Goal: Task Accomplishment & Management: Complete application form

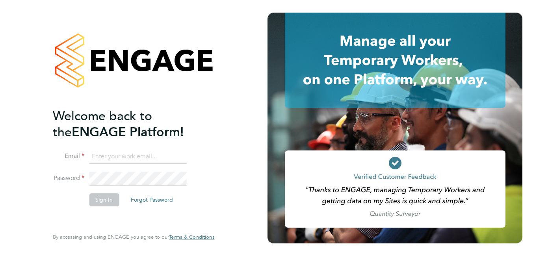
type input "[PERSON_NAME][DOMAIN_NAME][EMAIL_ADDRESS][DOMAIN_NAME]"
click at [97, 201] on button "Sign In" at bounding box center [104, 200] width 30 height 13
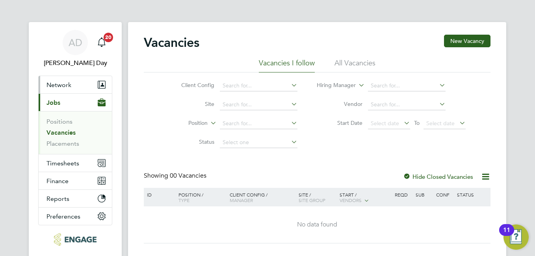
click at [56, 87] on span "Network" at bounding box center [59, 84] width 25 height 7
click at [93, 86] on button "Network" at bounding box center [75, 84] width 73 height 17
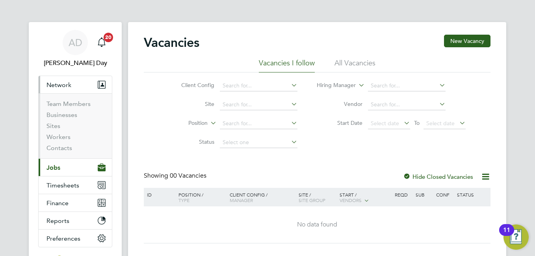
click at [84, 136] on li "Workers" at bounding box center [76, 138] width 59 height 11
click at [55, 137] on link "Workers" at bounding box center [59, 136] width 24 height 7
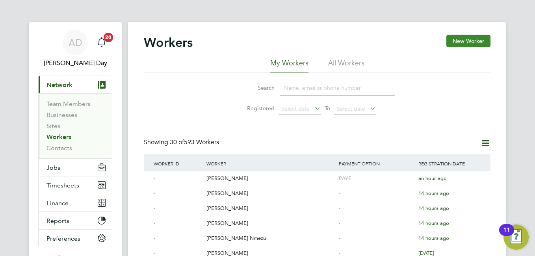
click at [454, 43] on button "New Worker" at bounding box center [469, 41] width 44 height 13
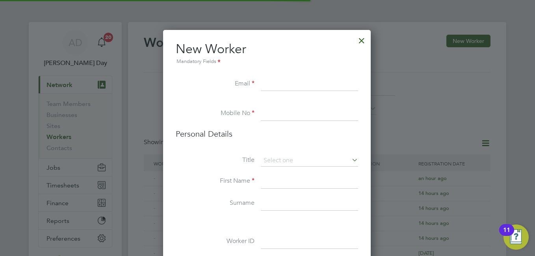
scroll to position [667, 209]
click at [306, 86] on input at bounding box center [309, 84] width 97 height 14
paste input "[EMAIL_ADDRESS][DOMAIN_NAME]"
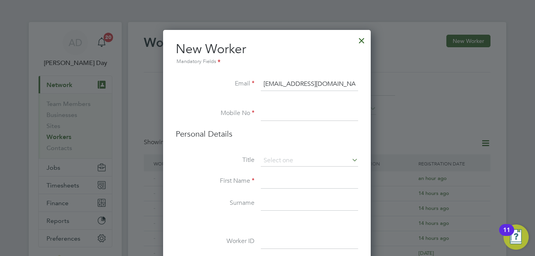
type input "[EMAIL_ADDRESS][DOMAIN_NAME]"
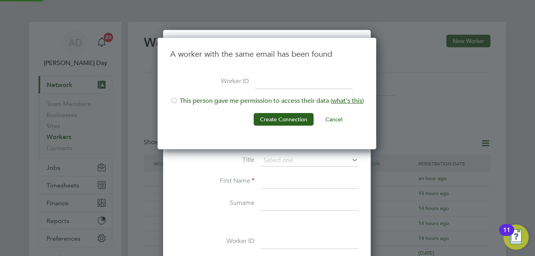
scroll to position [112, 220]
click at [341, 100] on span "what's this" at bounding box center [347, 101] width 30 height 8
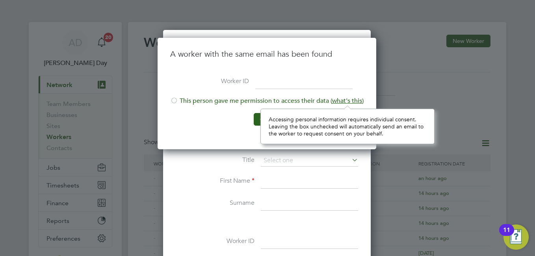
click at [338, 121] on div "Accessing personal information requires individual consent. Leaving the box unc…" at bounding box center [348, 127] width 158 height 22
click at [400, 84] on div at bounding box center [267, 128] width 535 height 256
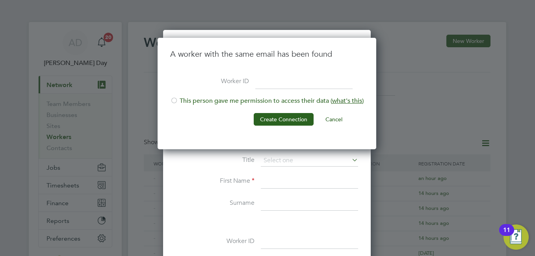
click at [341, 118] on button "Cancel" at bounding box center [334, 119] width 30 height 13
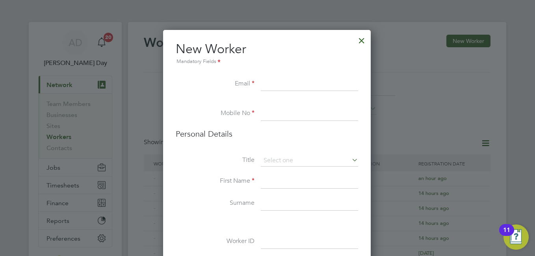
click at [363, 40] on div at bounding box center [362, 39] width 14 height 14
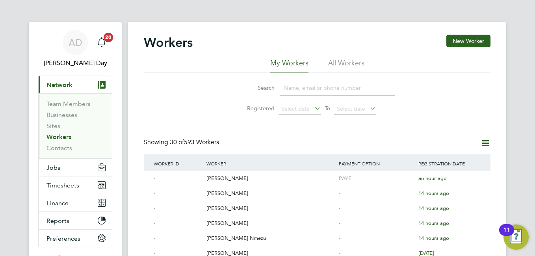
click at [293, 86] on input at bounding box center [337, 87] width 115 height 15
paste input "[EMAIL_ADDRESS][DOMAIN_NAME]"
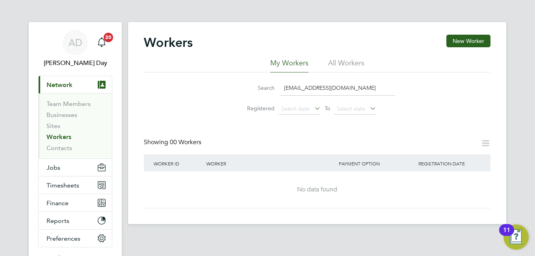
type input "[EMAIL_ADDRESS][DOMAIN_NAME]"
click at [248, 166] on div "Worker" at bounding box center [271, 164] width 132 height 18
click at [198, 162] on div "Worker ID" at bounding box center [178, 164] width 53 height 18
click at [236, 161] on div "Worker" at bounding box center [271, 164] width 132 height 18
click at [332, 161] on div "Worker" at bounding box center [271, 164] width 132 height 18
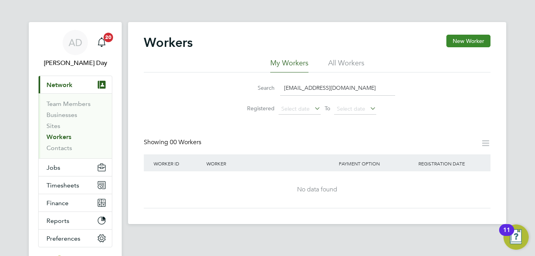
click at [469, 38] on button "New Worker" at bounding box center [469, 41] width 44 height 13
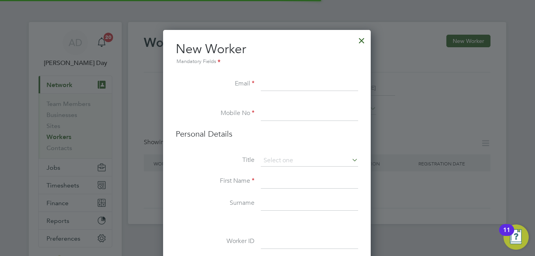
scroll to position [667, 209]
click at [295, 82] on input at bounding box center [309, 84] width 97 height 14
paste input "[EMAIL_ADDRESS][DOMAIN_NAME]"
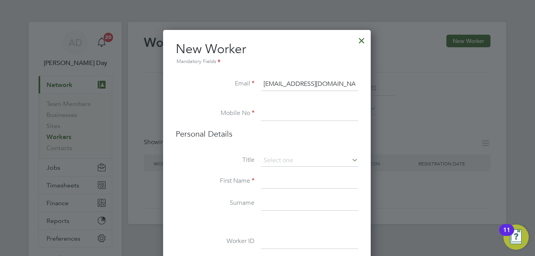
type input "[EMAIL_ADDRESS][DOMAIN_NAME]"
click at [285, 110] on input at bounding box center [309, 114] width 97 height 14
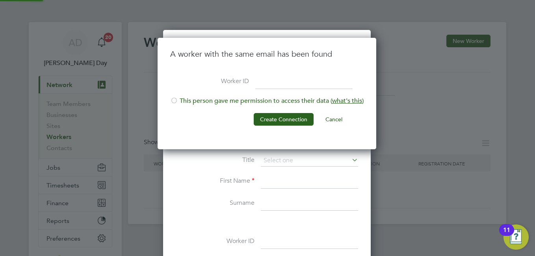
scroll to position [112, 220]
click at [338, 120] on button "Cancel" at bounding box center [334, 119] width 30 height 13
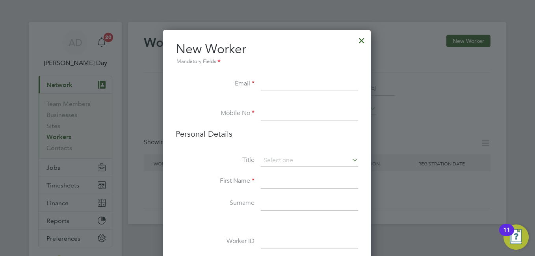
click at [269, 79] on input at bounding box center [309, 84] width 97 height 14
paste input "[EMAIL_ADDRESS][DOMAIN_NAME]"
type input "[EMAIL_ADDRESS][DOMAIN_NAME]"
click at [276, 113] on div "Workers New Worker My Workers All Workers Search [EMAIL_ADDRESS][DOMAIN_NAME] R…" at bounding box center [317, 123] width 379 height 202
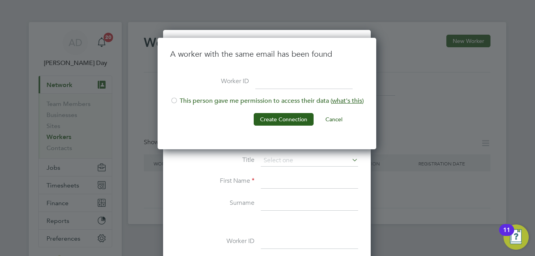
click at [175, 98] on div at bounding box center [174, 101] width 8 height 8
click at [285, 120] on button "Create Connection" at bounding box center [284, 119] width 60 height 13
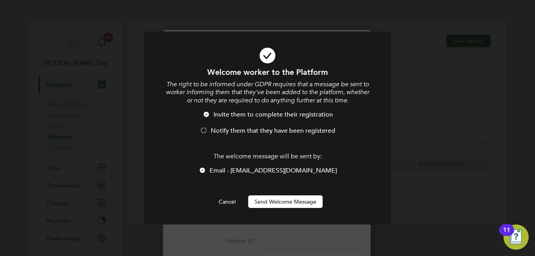
click at [277, 132] on span "Notify them that they have been registered" at bounding box center [273, 131] width 125 height 8
click at [308, 201] on button "Send Welcome Message" at bounding box center [285, 202] width 75 height 13
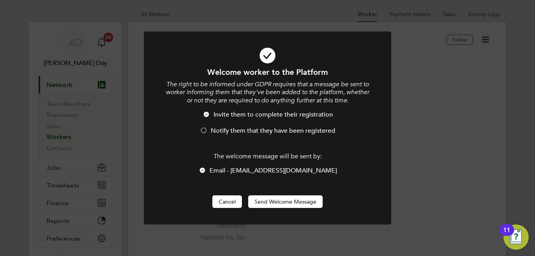
click at [223, 200] on button "Cancel" at bounding box center [228, 202] width 30 height 13
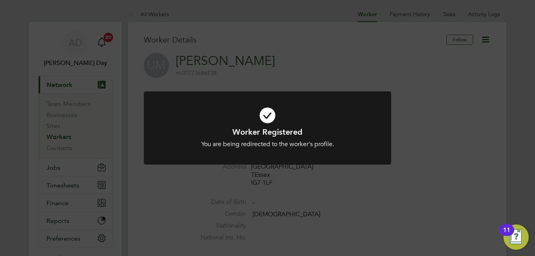
click at [223, 200] on div "Worker Registered You are being redirected to the worker's profile. Cancel Okay" at bounding box center [267, 128] width 535 height 256
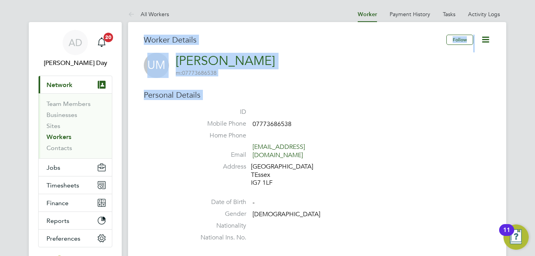
drag, startPoint x: 136, startPoint y: 31, endPoint x: 349, endPoint y: 117, distance: 229.4
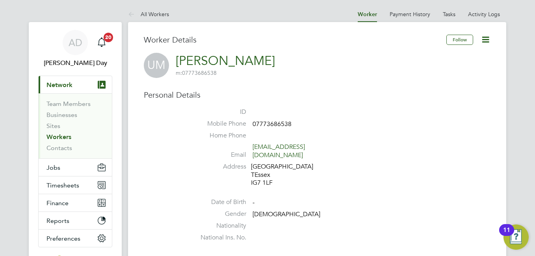
drag, startPoint x: 349, startPoint y: 117, endPoint x: 354, endPoint y: 120, distance: 6.4
click at [354, 120] on li "Mobile Phone [PHONE_NUMBER]" at bounding box center [341, 126] width 300 height 12
click at [270, 177] on div "London TEssex IG7 1LF" at bounding box center [288, 175] width 75 height 24
click at [491, 45] on icon at bounding box center [486, 40] width 10 height 10
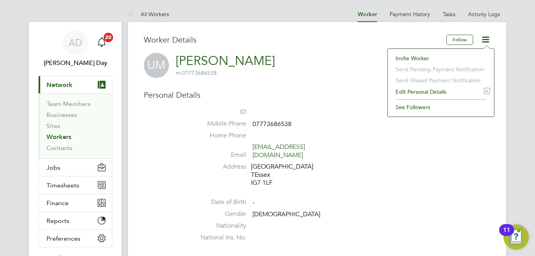
click at [411, 93] on li "Edit Personal Details e" at bounding box center [441, 91] width 99 height 11
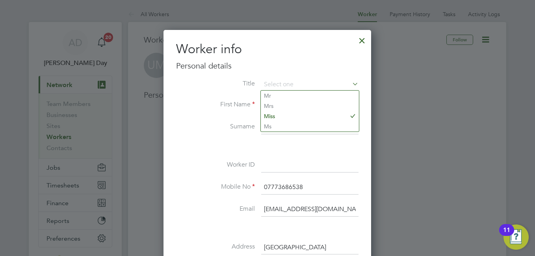
scroll to position [79, 0]
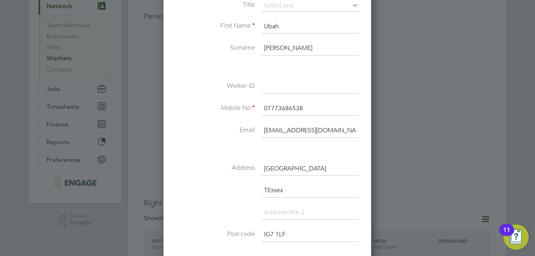
click at [275, 236] on input "IG7 1LF" at bounding box center [309, 235] width 97 height 14
click at [281, 234] on input "IG8 1LF" at bounding box center [309, 235] width 97 height 14
type input "IG8 7BA"
click at [285, 168] on input "[GEOGRAPHIC_DATA]" at bounding box center [309, 169] width 97 height 14
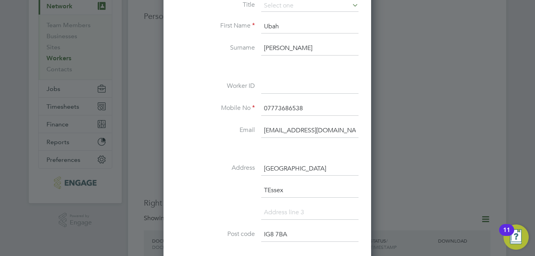
click at [285, 168] on input "[GEOGRAPHIC_DATA]" at bounding box center [309, 169] width 97 height 14
type input "[STREET_ADDRESS]"
click at [286, 196] on input "TEssex" at bounding box center [309, 191] width 97 height 14
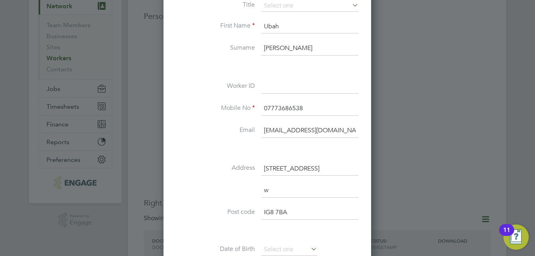
scroll to position [467, 209]
click at [295, 190] on input "woo" at bounding box center [309, 191] width 97 height 14
click at [310, 188] on input "woodford" at bounding box center [309, 191] width 97 height 14
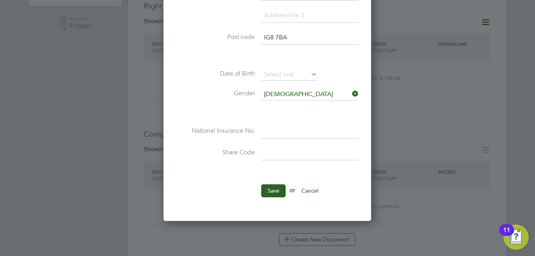
scroll to position [315, 0]
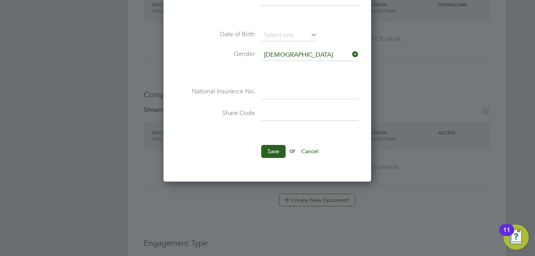
type input "woodford green"
click at [285, 89] on input at bounding box center [309, 92] width 97 height 14
type input "PW 97 64 63 D"
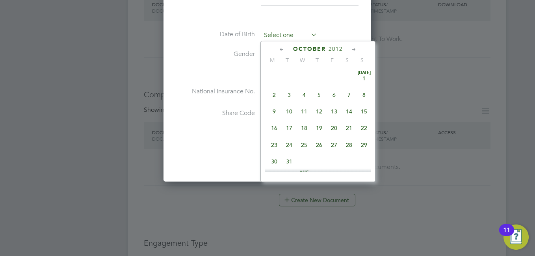
scroll to position [239, 0]
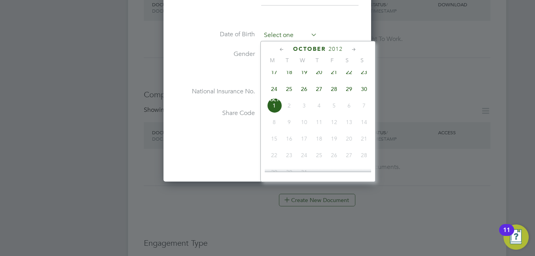
click at [297, 35] on input at bounding box center [289, 36] width 56 height 12
click at [331, 50] on span "2012" at bounding box center [336, 49] width 14 height 7
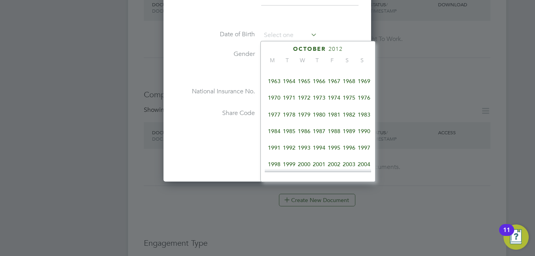
scroll to position [91, 0]
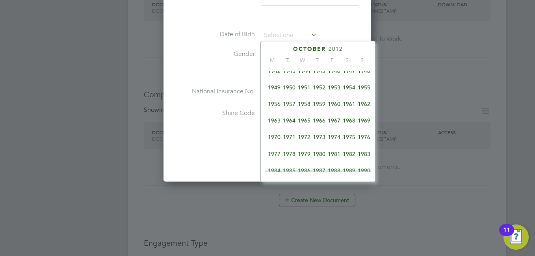
click at [308, 123] on span "1965" at bounding box center [304, 120] width 15 height 15
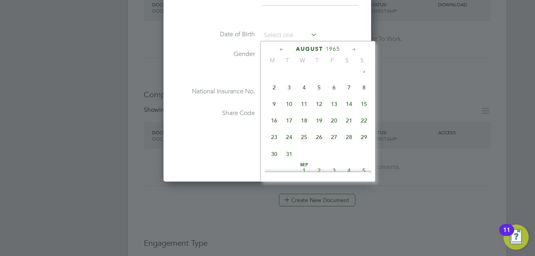
click at [307, 48] on span "August" at bounding box center [309, 49] width 27 height 7
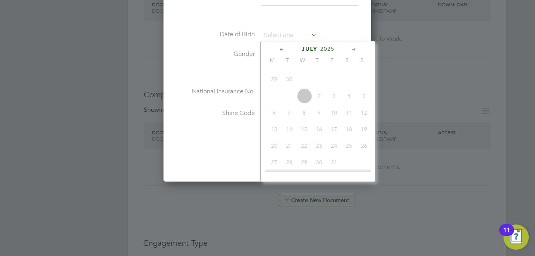
scroll to position [63608, 0]
click at [328, 52] on span "2025" at bounding box center [330, 49] width 14 height 7
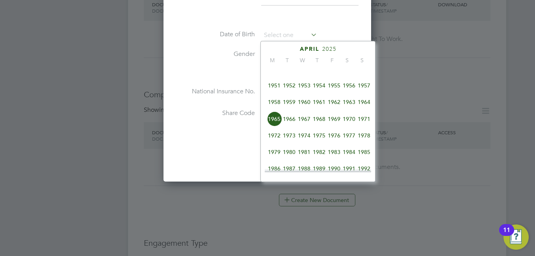
click at [274, 125] on span "1965" at bounding box center [274, 119] width 15 height 15
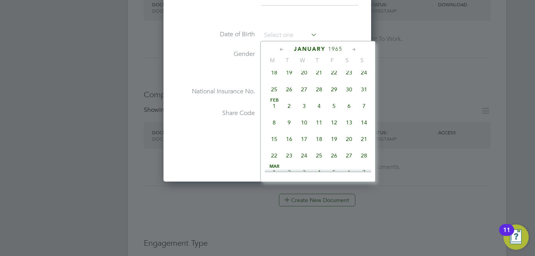
scroll to position [282, 0]
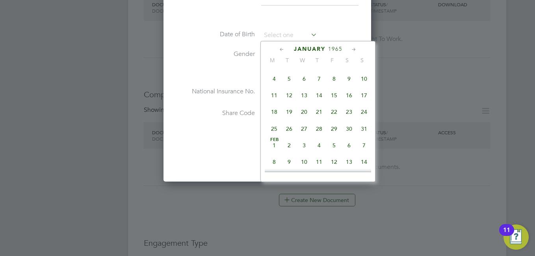
click at [276, 134] on span "25" at bounding box center [274, 128] width 15 height 15
type input "[DATE]"
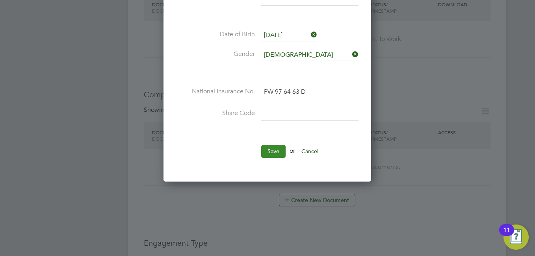
click at [275, 146] on button "Save" at bounding box center [273, 151] width 24 height 13
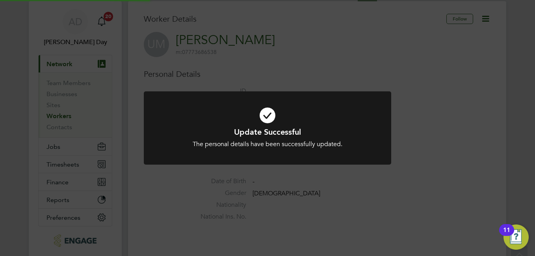
scroll to position [0, 0]
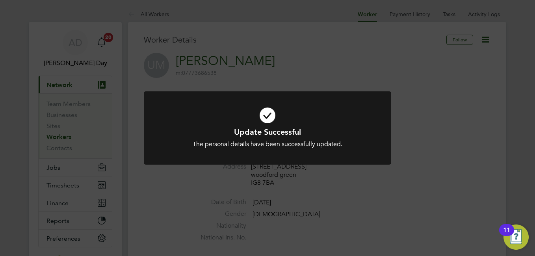
click at [275, 146] on div "The personal details have been successfully updated." at bounding box center [267, 144] width 205 height 8
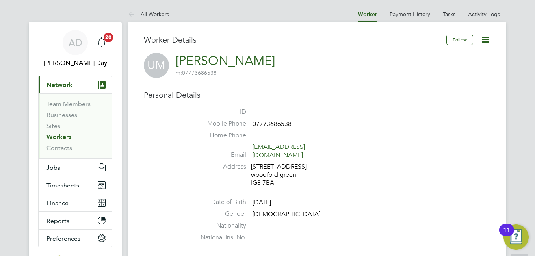
scroll to position [39, 0]
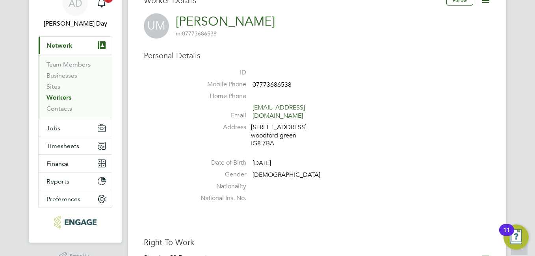
click at [488, 4] on icon at bounding box center [486, 0] width 10 height 10
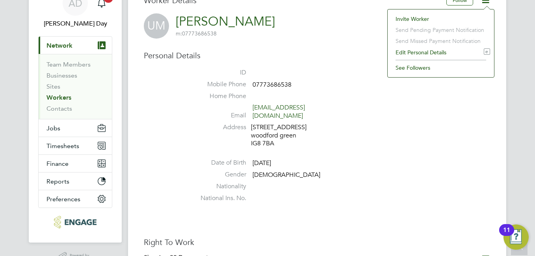
click at [405, 55] on li "Edit Personal Details e" at bounding box center [441, 52] width 99 height 11
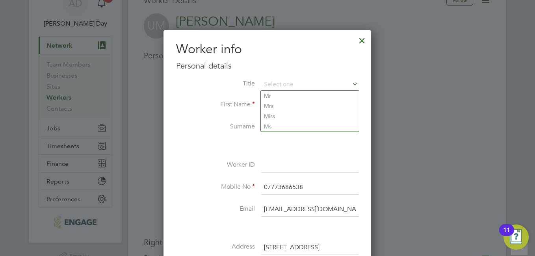
scroll to position [118, 0]
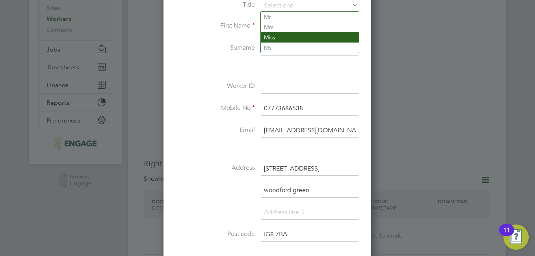
click at [278, 40] on li "Miss" at bounding box center [310, 37] width 98 height 10
type input "Miss"
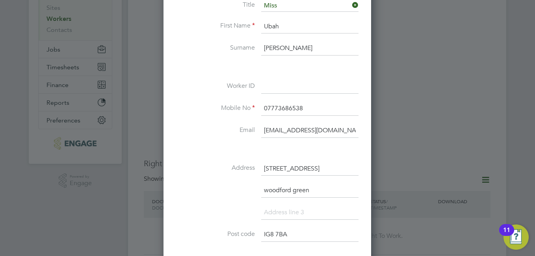
click at [351, 6] on icon at bounding box center [351, 5] width 0 height 11
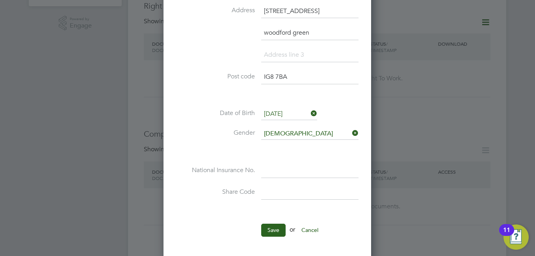
scroll to position [315, 0]
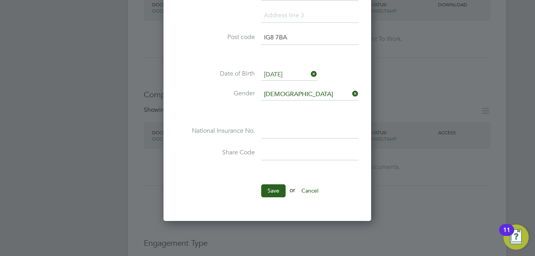
click at [277, 154] on input at bounding box center [309, 154] width 97 height 14
click at [413, 73] on div at bounding box center [267, 128] width 535 height 256
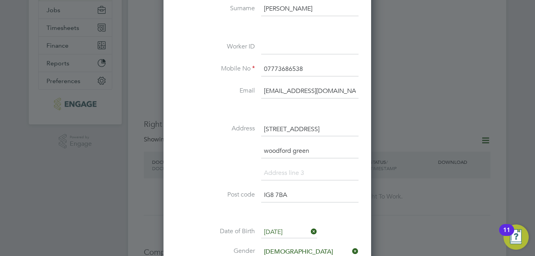
scroll to position [0, 0]
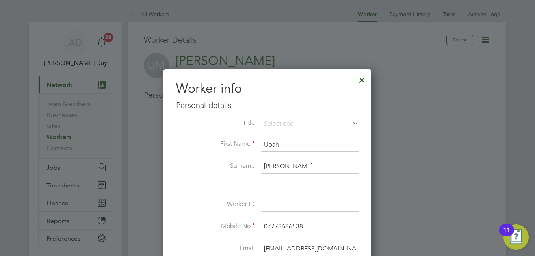
click at [362, 78] on div at bounding box center [362, 78] width 14 height 14
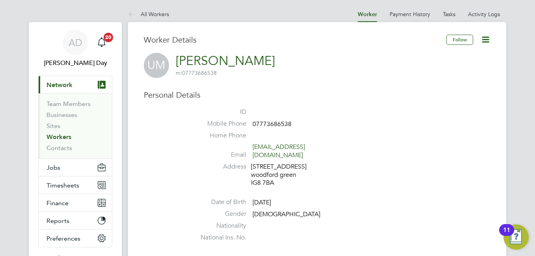
click at [484, 35] on icon at bounding box center [486, 40] width 10 height 10
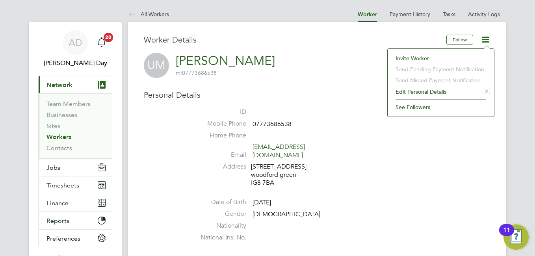
click at [431, 91] on li "Edit Personal Details e" at bounding box center [441, 91] width 99 height 11
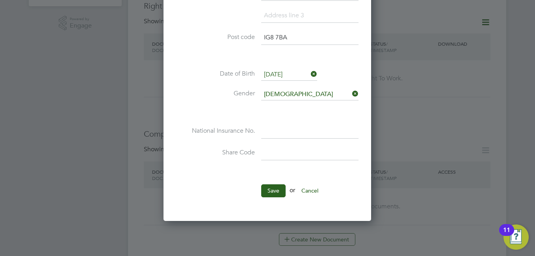
scroll to position [315, 0]
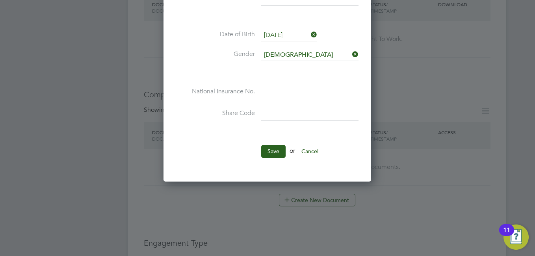
click at [274, 89] on input at bounding box center [309, 92] width 97 height 14
type input "PW 97 64 63 D"
click at [276, 148] on button "Save" at bounding box center [273, 151] width 24 height 13
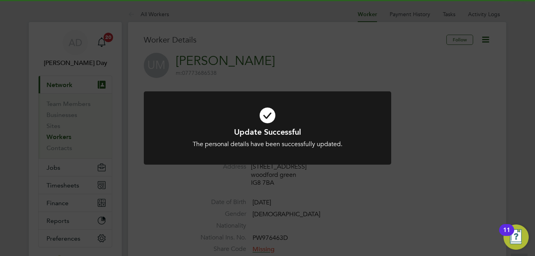
scroll to position [39, 0]
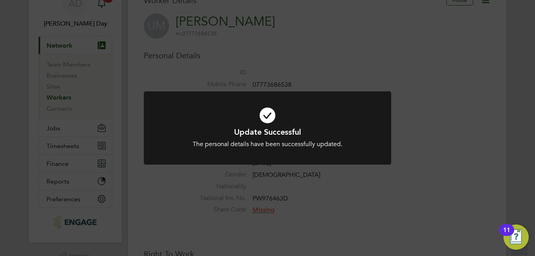
click at [237, 203] on div "Update Successful The personal details have been successfully updated. Cancel O…" at bounding box center [267, 128] width 535 height 256
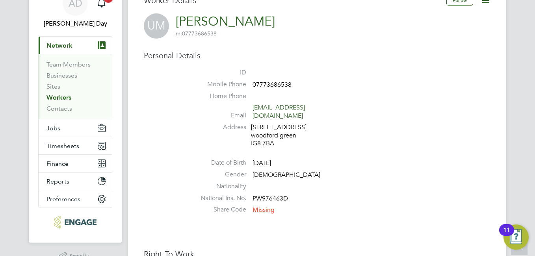
click at [260, 183] on li "Nationality" at bounding box center [341, 189] width 300 height 12
